Goal: Task Accomplishment & Management: Manage account settings

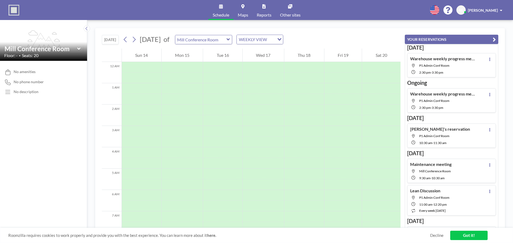
scroll to position [160, 0]
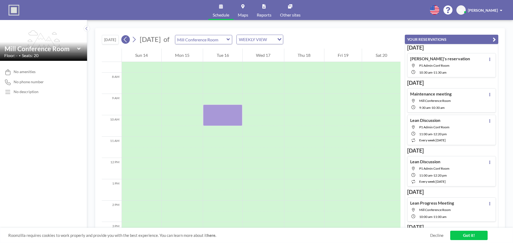
click at [127, 40] on icon at bounding box center [125, 40] width 5 height 8
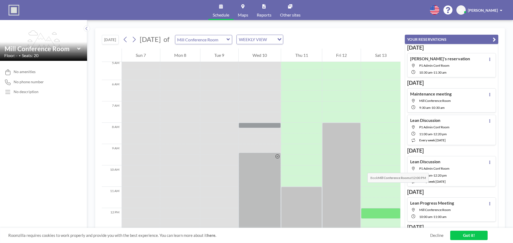
scroll to position [80, 0]
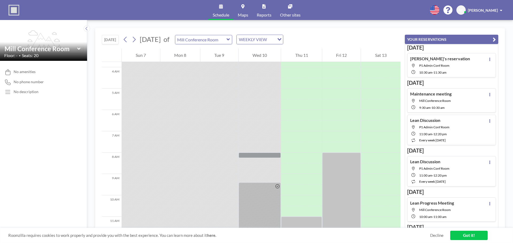
click at [232, 39] on div "Mill Conference Room" at bounding box center [203, 39] width 57 height 9
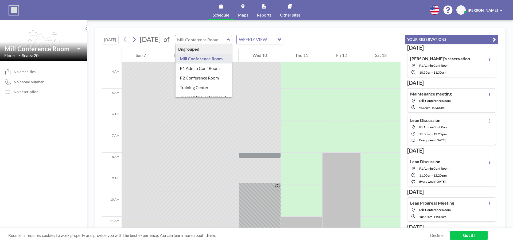
click at [227, 39] on input "text" at bounding box center [200, 39] width 51 height 9
type input "P1 Admin Conf Room"
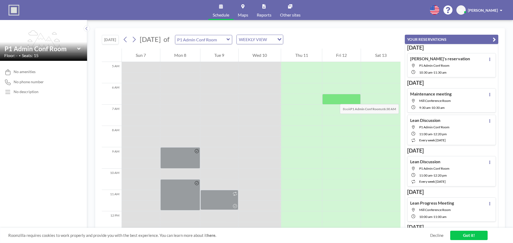
scroll to position [134, 0]
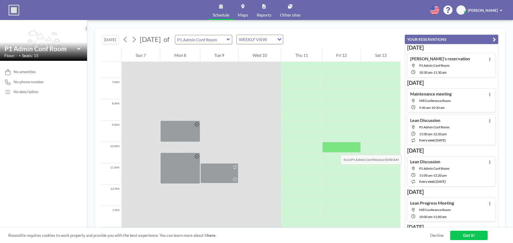
click at [335, 150] on div at bounding box center [341, 147] width 39 height 11
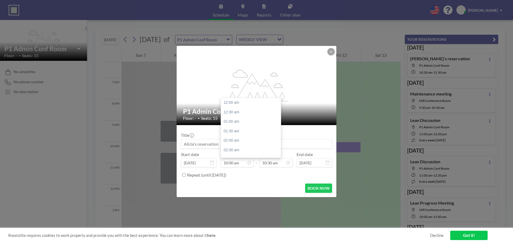
scroll to position [190, 0]
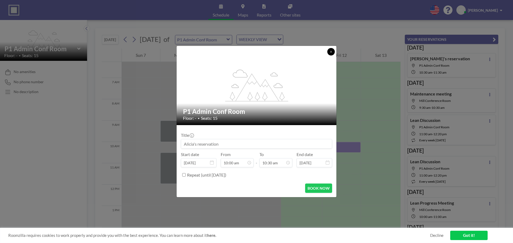
click at [330, 52] on icon at bounding box center [330, 51] width 3 height 3
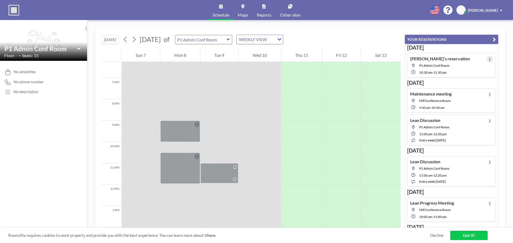
click at [488, 58] on button at bounding box center [489, 59] width 6 height 6
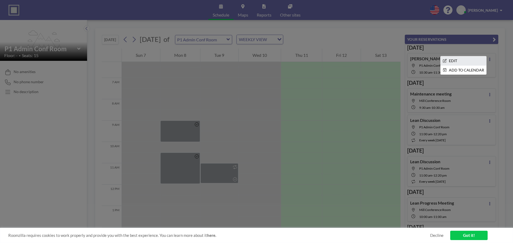
click at [461, 63] on li "EDIT" at bounding box center [464, 60] width 46 height 9
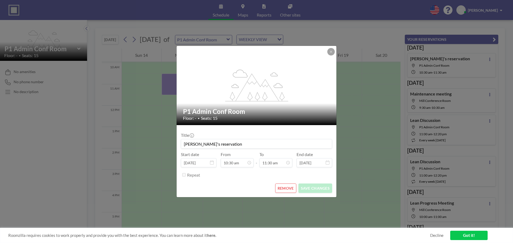
scroll to position [214, 0]
drag, startPoint x: 229, startPoint y: 144, endPoint x: 158, endPoint y: 138, distance: 71.4
click at [158, 138] on div "flex-grow: 1.2; P1 Admin Conf Room Floor: - • Seats: 15 Title [PERSON_NAME]'s r…" at bounding box center [256, 121] width 513 height 243
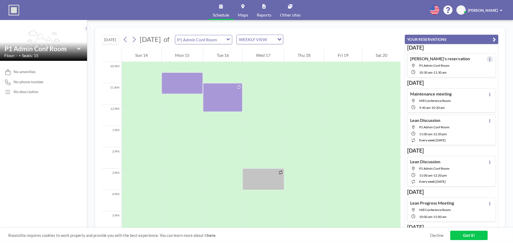
click at [489, 61] on icon at bounding box center [490, 59] width 2 height 3
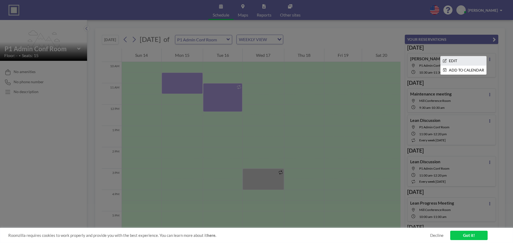
click at [457, 59] on li "EDIT" at bounding box center [464, 60] width 46 height 9
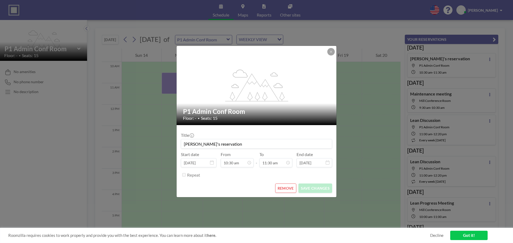
drag, startPoint x: 220, startPoint y: 144, endPoint x: 146, endPoint y: 138, distance: 74.8
click at [146, 138] on div "flex-grow: 1.2; P1 Admin Conf Room Floor: - • Seats: 15 Title [PERSON_NAME]'s r…" at bounding box center [256, 121] width 513 height 243
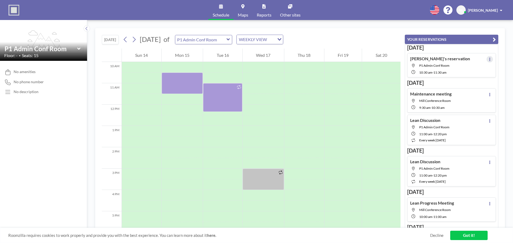
click at [489, 58] on icon at bounding box center [490, 59] width 2 height 3
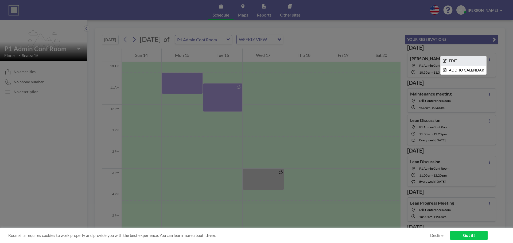
click at [449, 60] on li "EDIT" at bounding box center [464, 60] width 46 height 9
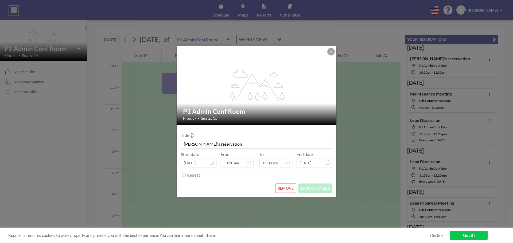
click at [214, 145] on input "[PERSON_NAME]'s reservation" at bounding box center [256, 143] width 151 height 9
click at [217, 144] on input "[PERSON_NAME]'s reservation" at bounding box center [256, 143] width 151 height 9
click at [220, 144] on input "[PERSON_NAME]'s reservation" at bounding box center [256, 143] width 151 height 9
type input "A"
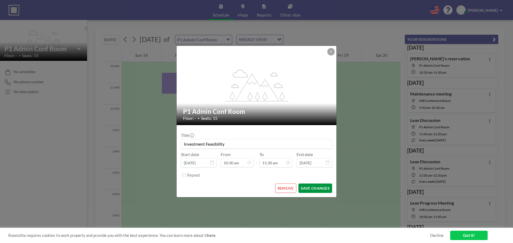
type input "Investment Feasibility"
click at [321, 189] on button "SAVE CHANGES" at bounding box center [315, 188] width 34 height 9
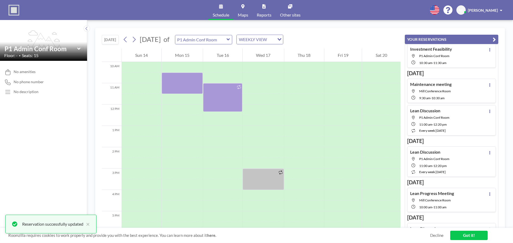
scroll to position [0, 0]
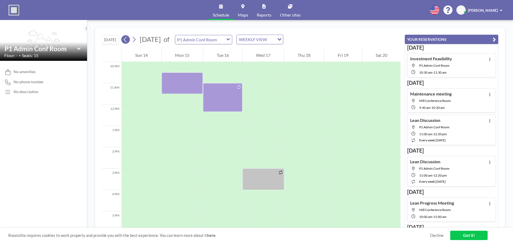
click at [127, 40] on icon at bounding box center [125, 40] width 5 height 8
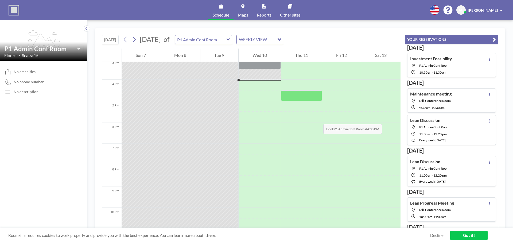
scroll to position [331, 0]
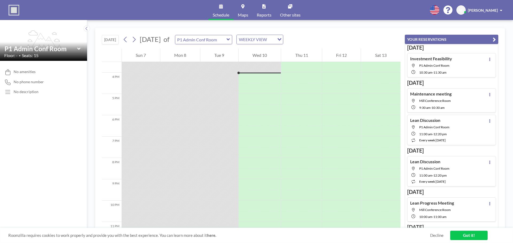
click at [439, 60] on h4 "Investment Feasibility" at bounding box center [431, 58] width 42 height 5
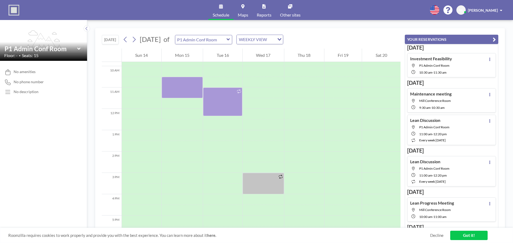
scroll to position [214, 0]
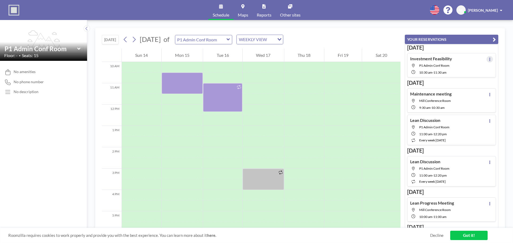
click at [489, 59] on icon at bounding box center [490, 59] width 2 height 3
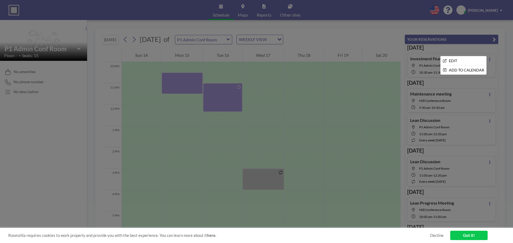
click at [371, 39] on div at bounding box center [256, 121] width 513 height 243
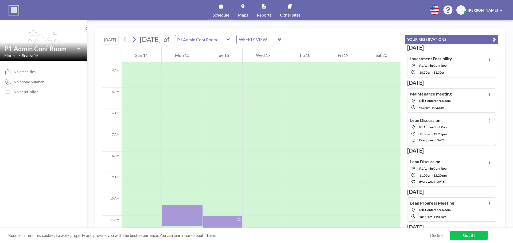
scroll to position [80, 0]
click at [127, 39] on icon at bounding box center [125, 40] width 5 height 8
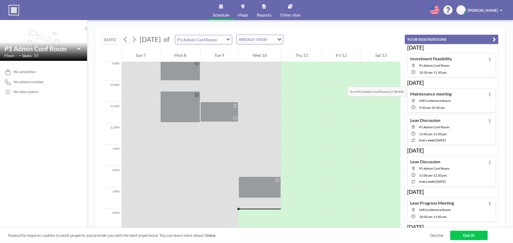
scroll to position [144, 0]
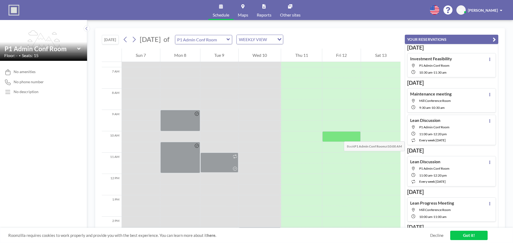
click at [338, 136] on div at bounding box center [341, 136] width 39 height 11
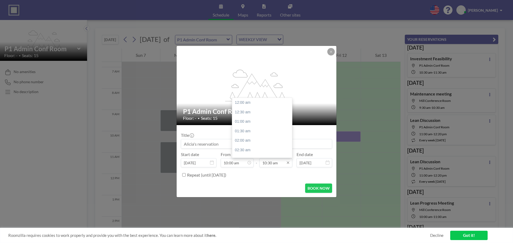
scroll to position [200, 0]
click at [275, 163] on input "10:30 am" at bounding box center [275, 162] width 33 height 9
click at [247, 114] on div "11:00 am" at bounding box center [263, 113] width 63 height 10
type input "11:00 am"
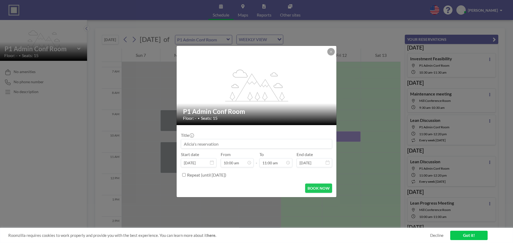
click at [206, 143] on input at bounding box center [256, 143] width 151 height 9
type input "IPC Meeting"
click at [316, 188] on button "BOOK NOW" at bounding box center [318, 188] width 27 height 9
